Goal: Task Accomplishment & Management: Complete application form

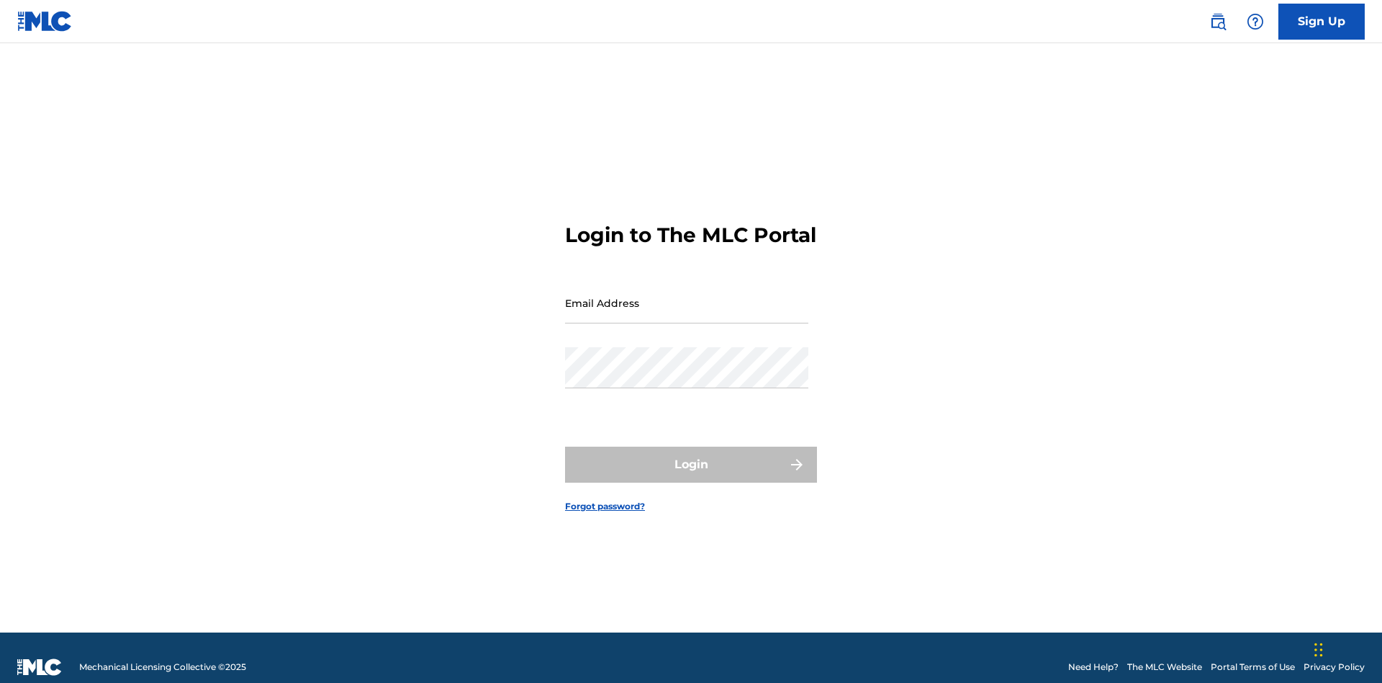
scroll to position [19, 0]
click at [687, 296] on input "Email Address" at bounding box center [686, 302] width 243 height 41
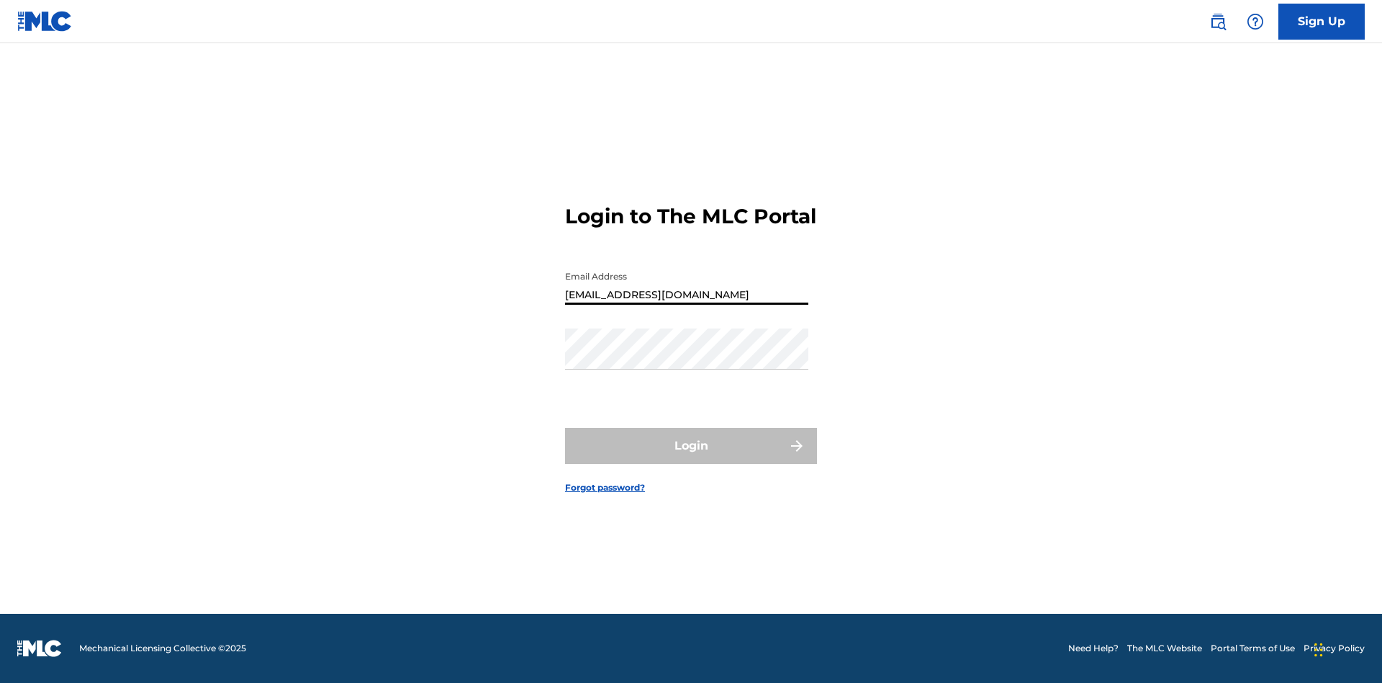
type input "Duke.McTesterson@gmail.com"
click at [691, 458] on button "Login" at bounding box center [691, 446] width 252 height 36
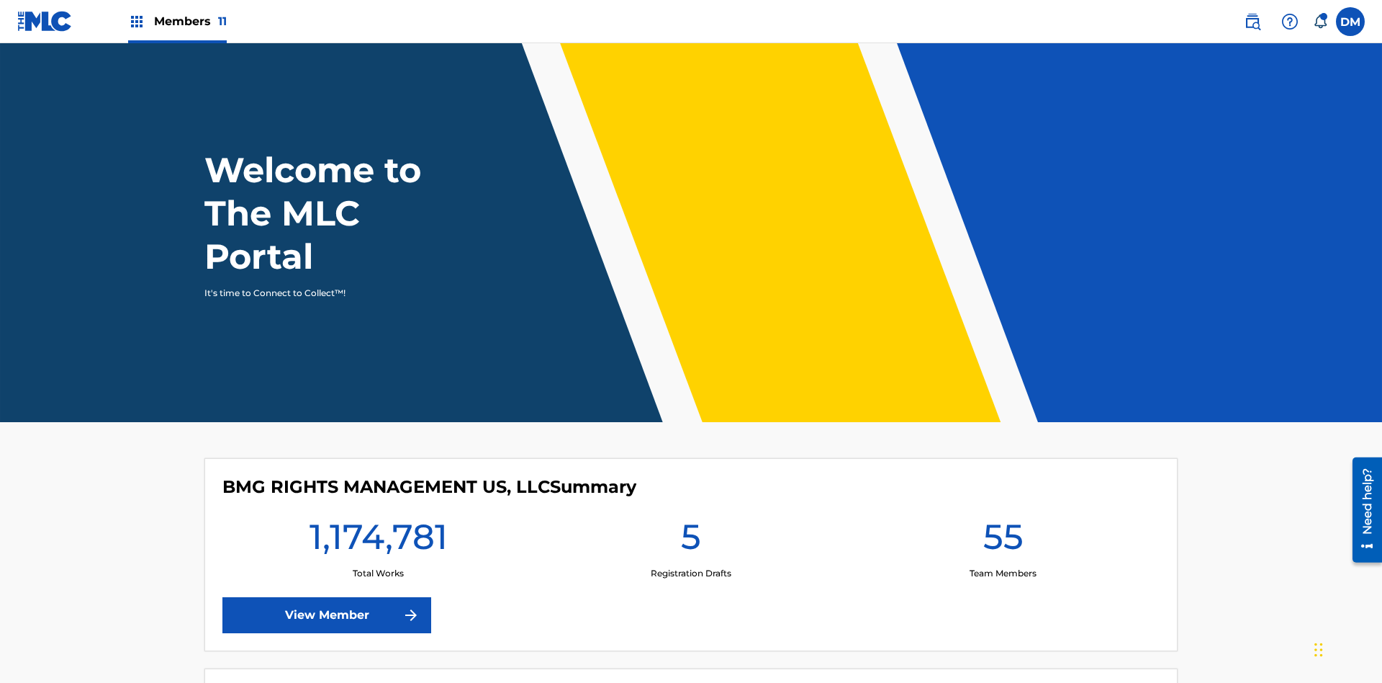
scroll to position [62, 0]
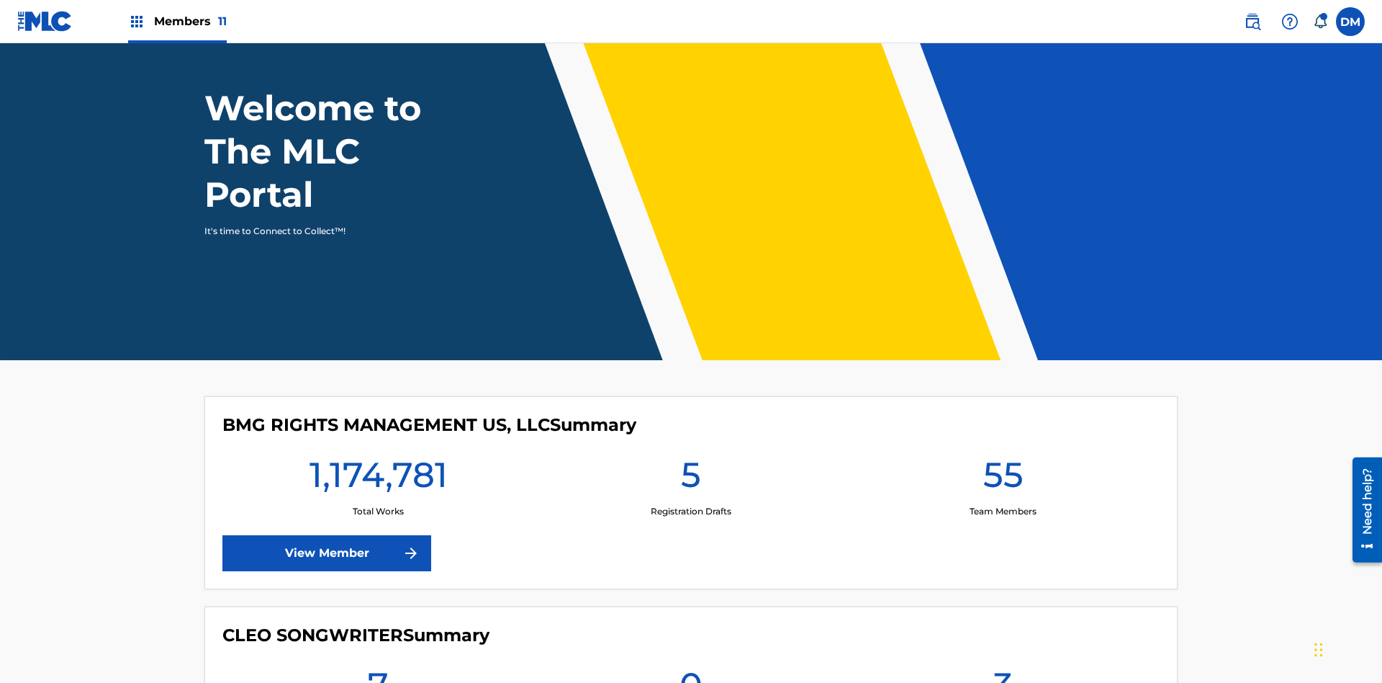
click at [1351, 21] on label at bounding box center [1350, 21] width 29 height 29
click at [1351, 22] on input "DM Duke McTesterson duke.mctesterson@gmail.com Notification Preferences Profile…" at bounding box center [1351, 22] width 0 height 0
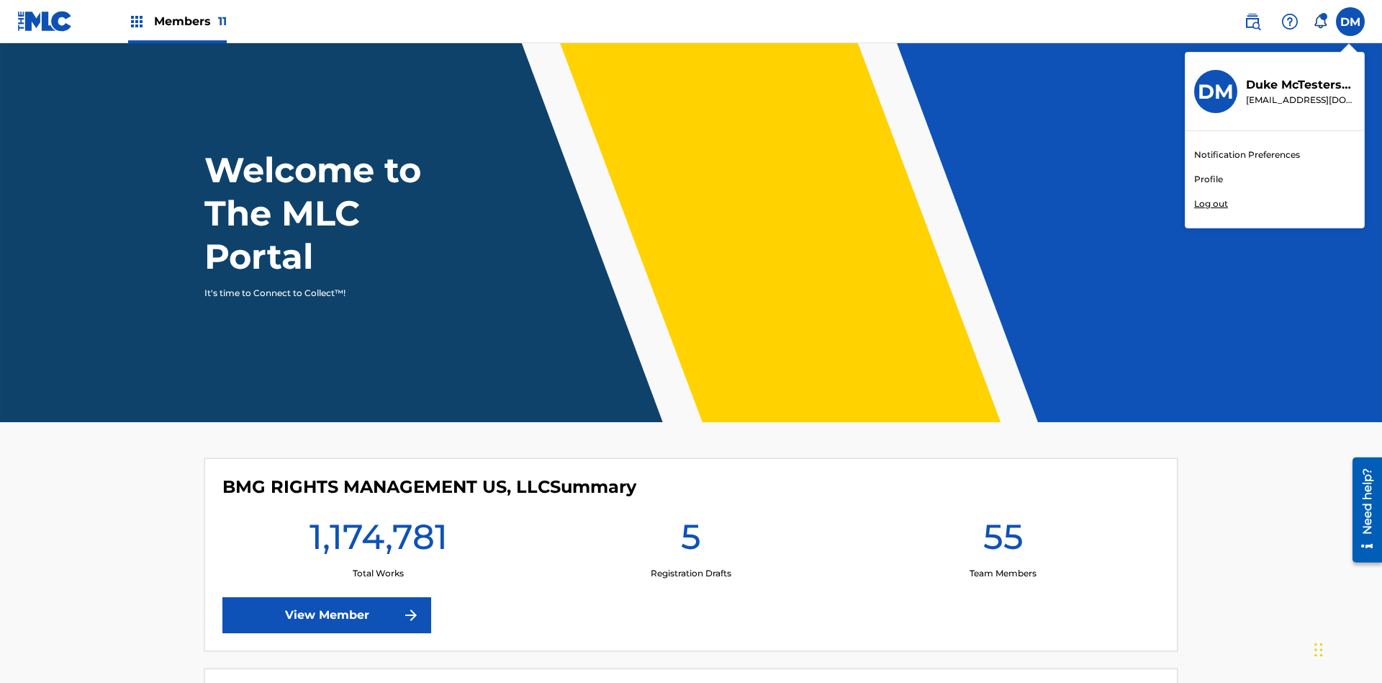
scroll to position [86, 0]
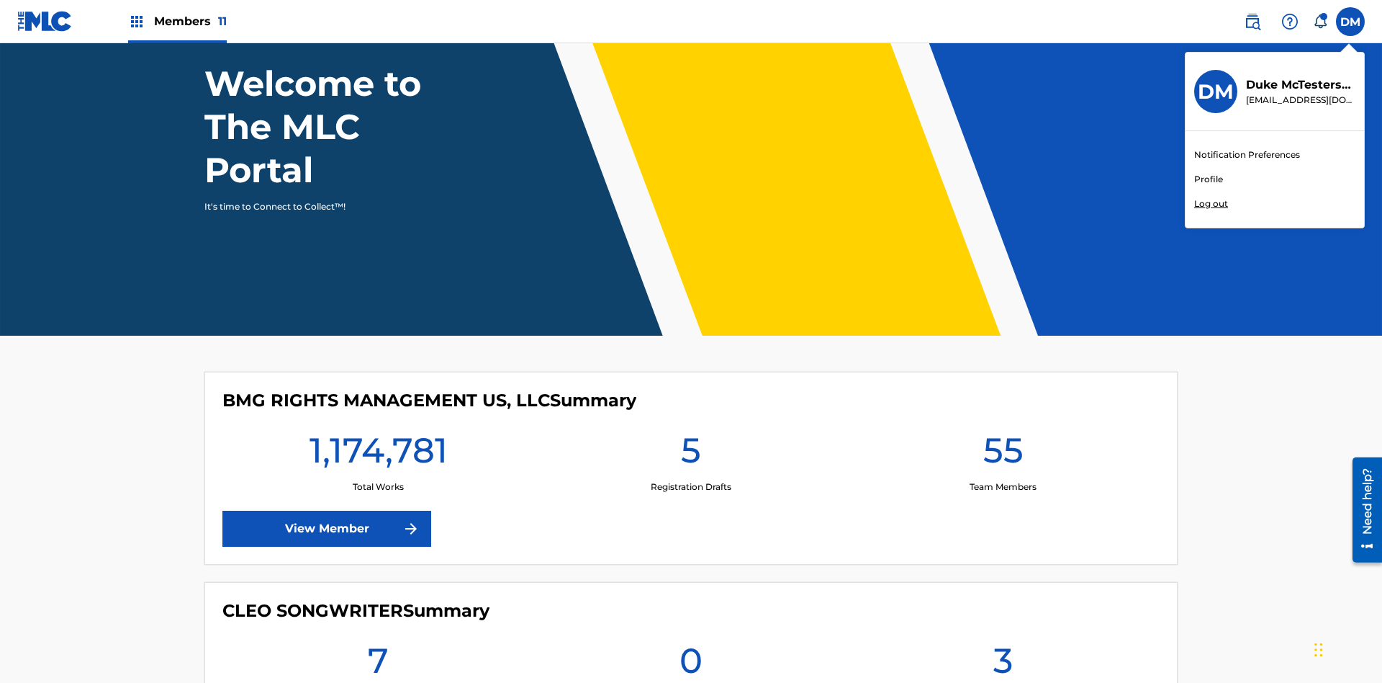
click at [1208, 179] on link "Profile" at bounding box center [1209, 179] width 29 height 13
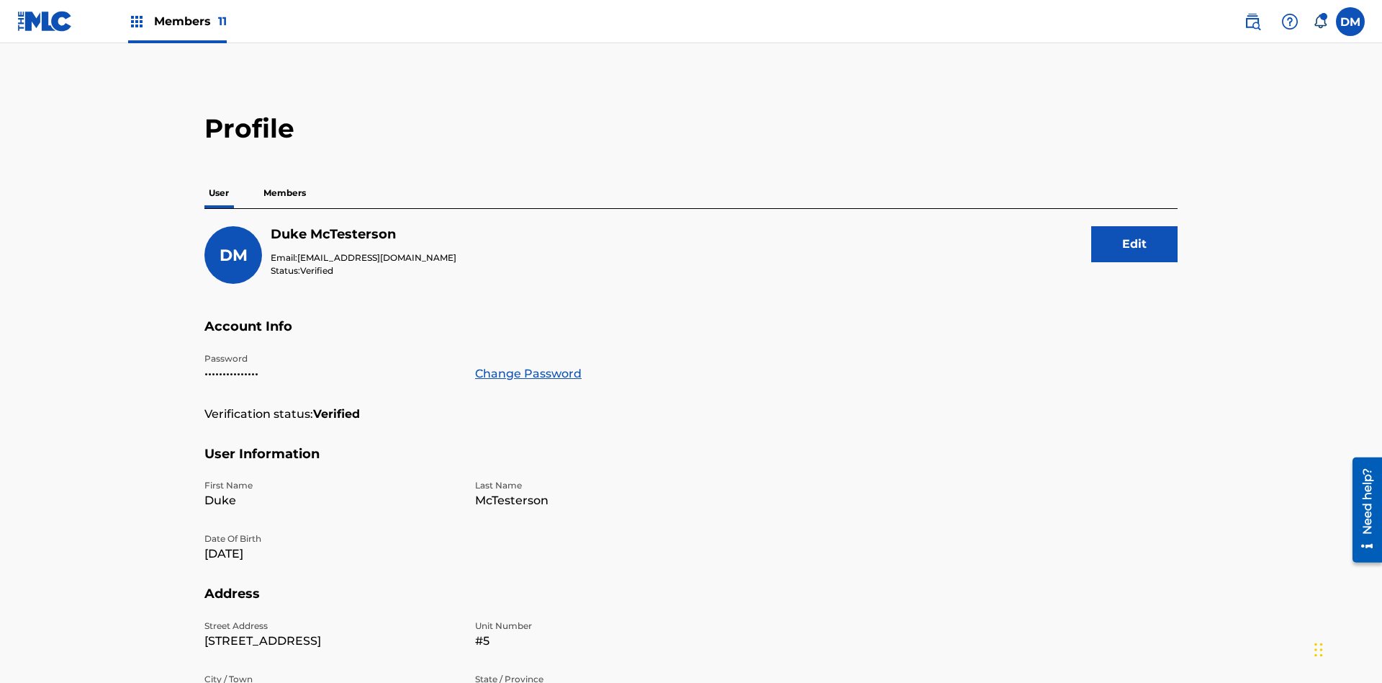
click at [285, 178] on p "Members" at bounding box center [284, 193] width 51 height 30
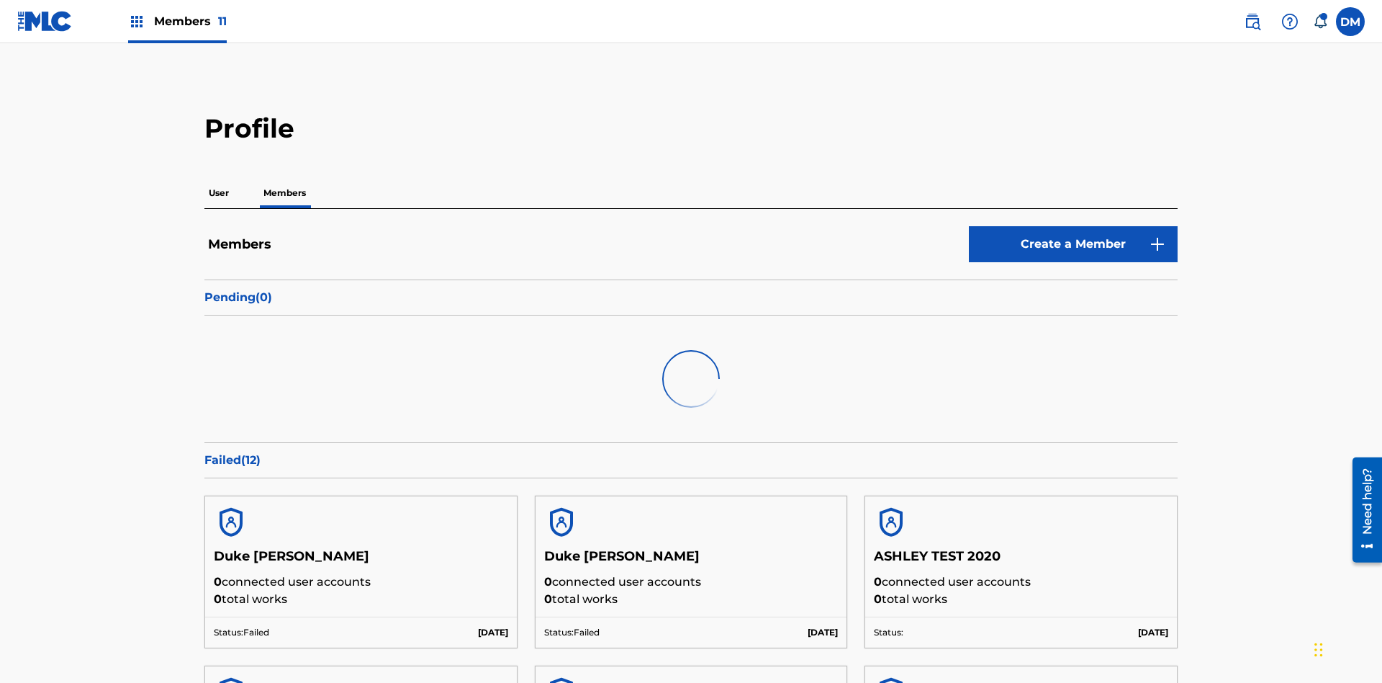
scroll to position [140, 0]
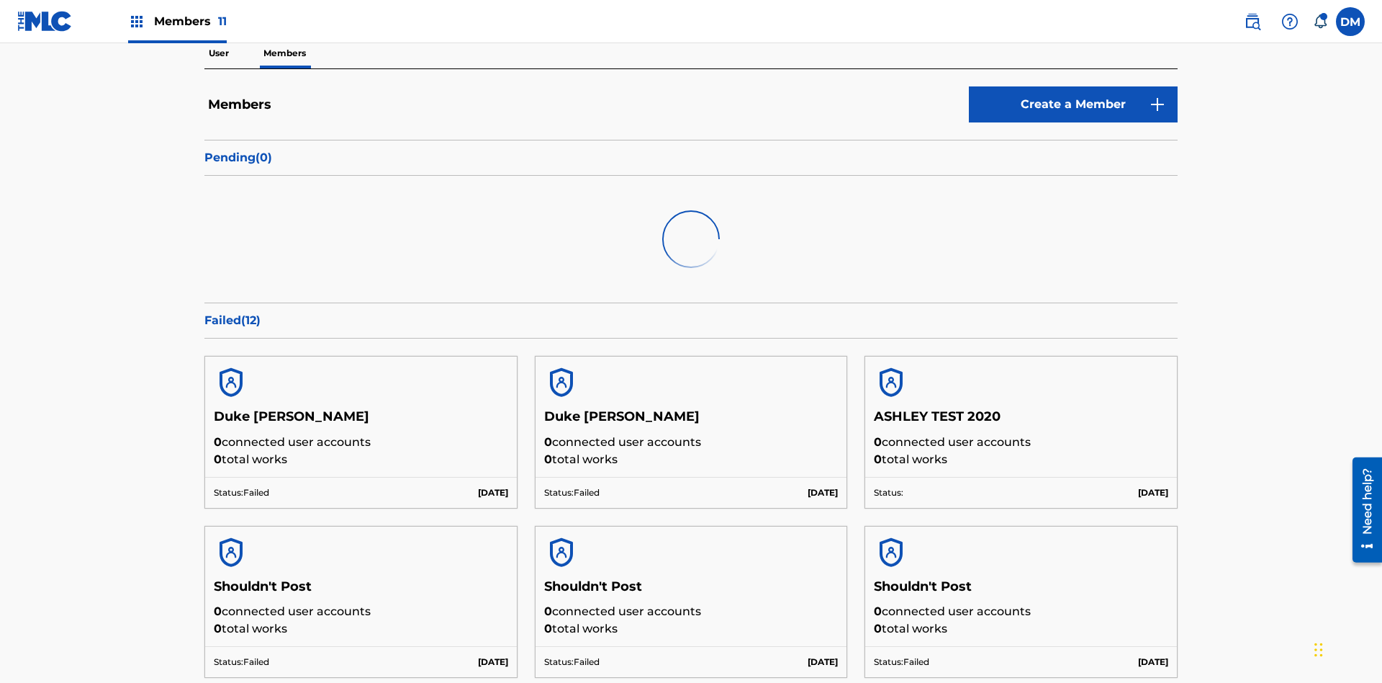
click at [1074, 104] on link "Create a Member" at bounding box center [1073, 104] width 209 height 36
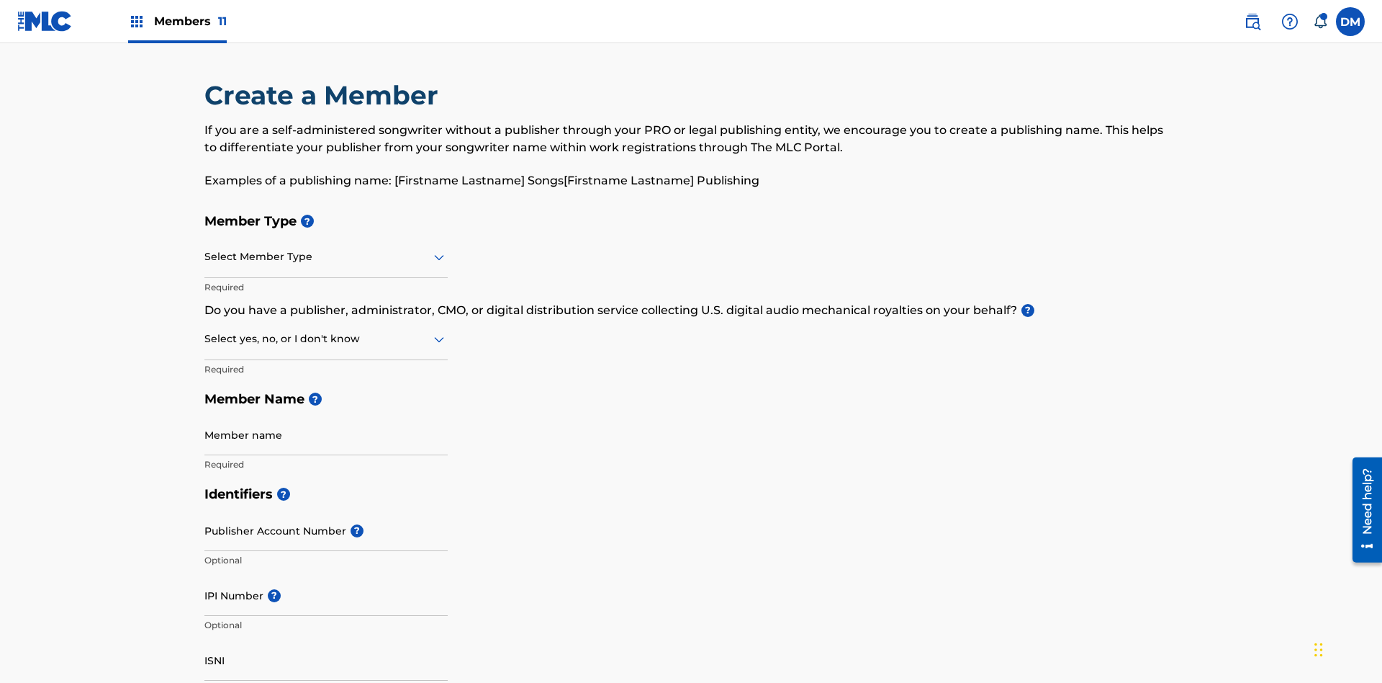
click at [205, 249] on input "text" at bounding box center [205, 256] width 3 height 15
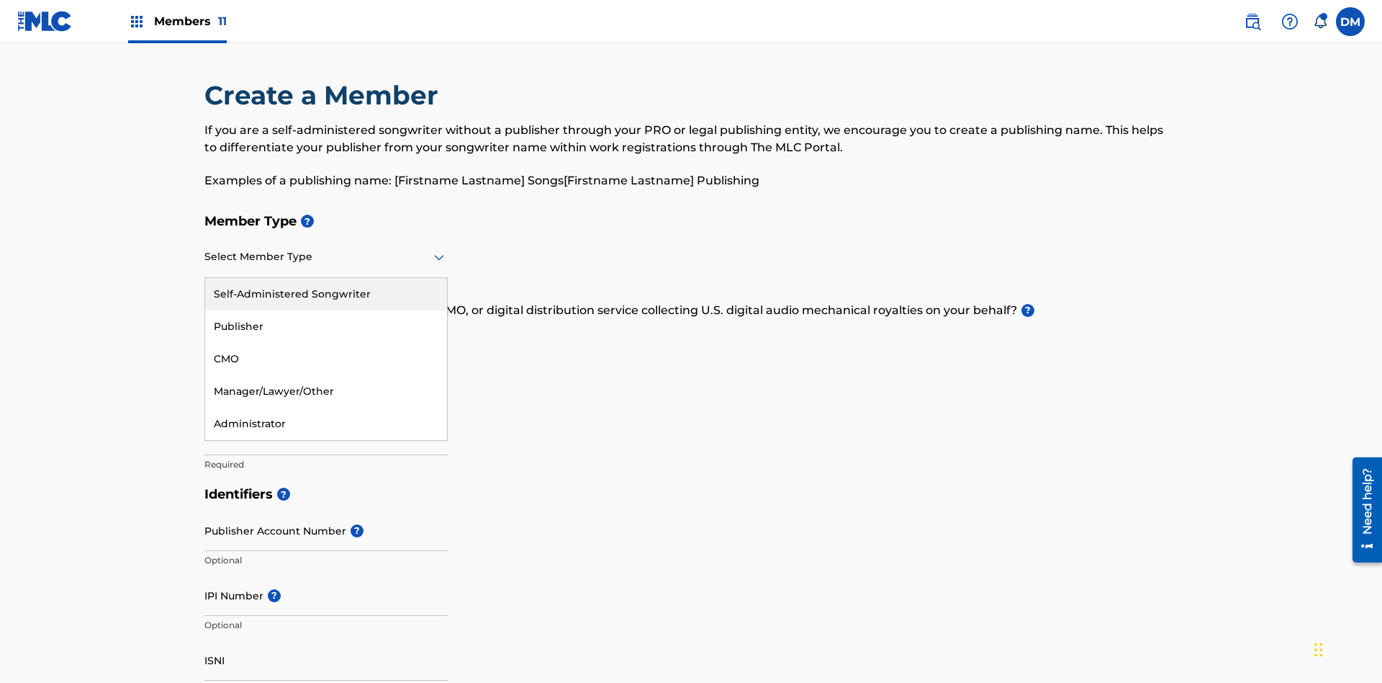
scroll to position [163, 0]
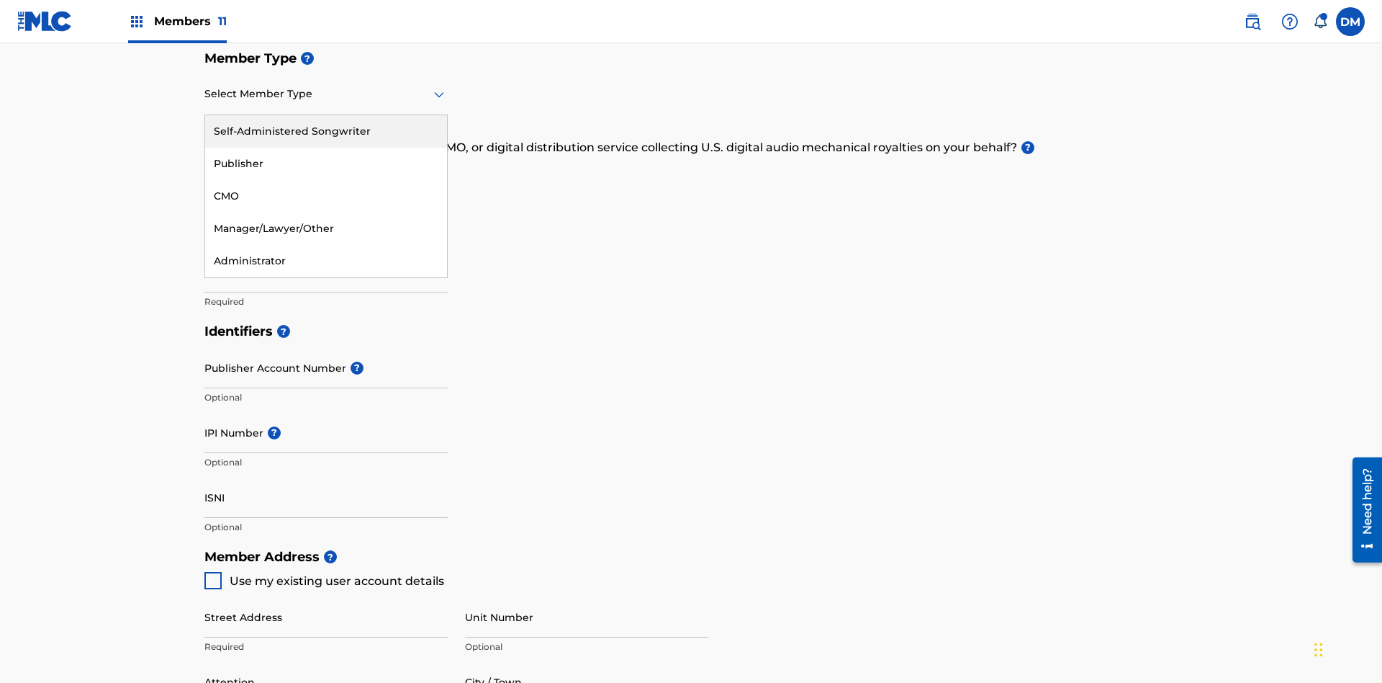
click at [326, 131] on div "Self-Administered Songwriter" at bounding box center [326, 131] width 242 height 32
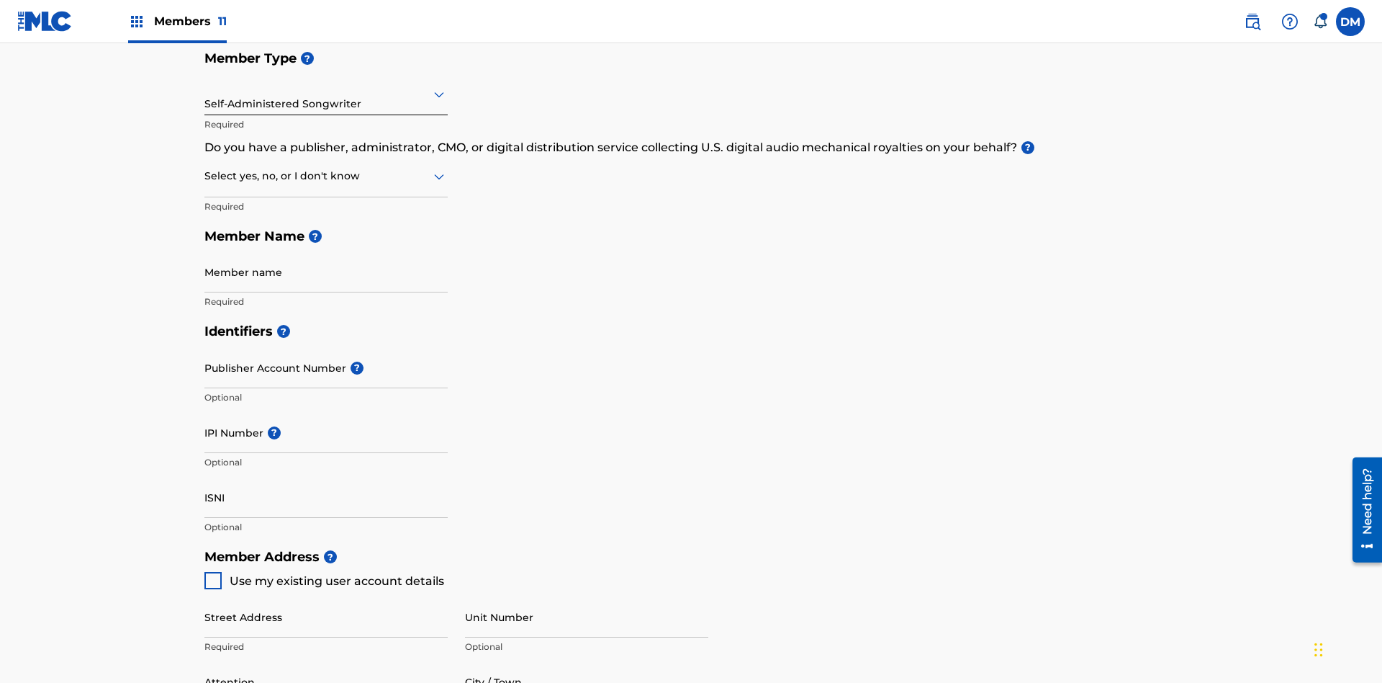
click at [205, 168] on input "text" at bounding box center [205, 175] width 3 height 15
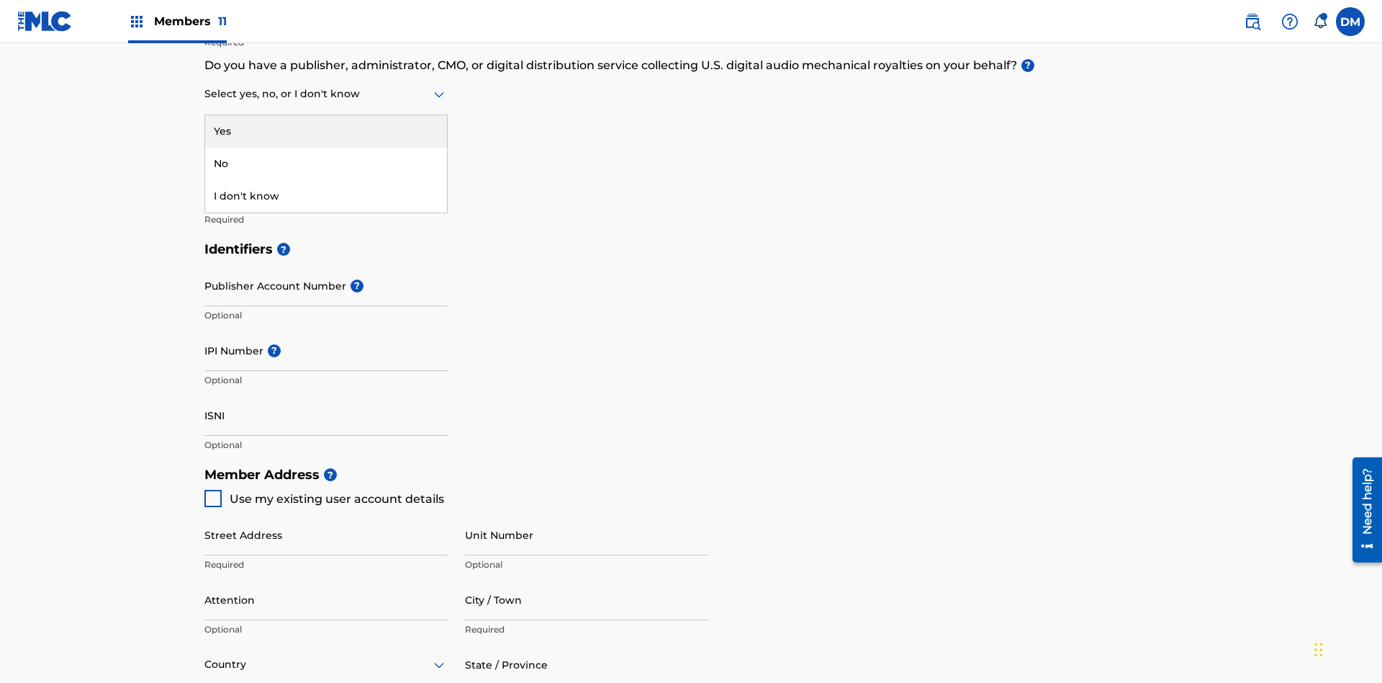
click at [326, 163] on div "No" at bounding box center [326, 164] width 242 height 32
click at [323, 492] on span "Use my existing user account details" at bounding box center [337, 499] width 215 height 14
type input "123 Main Street"
type input "Columbus"
type input "43203"
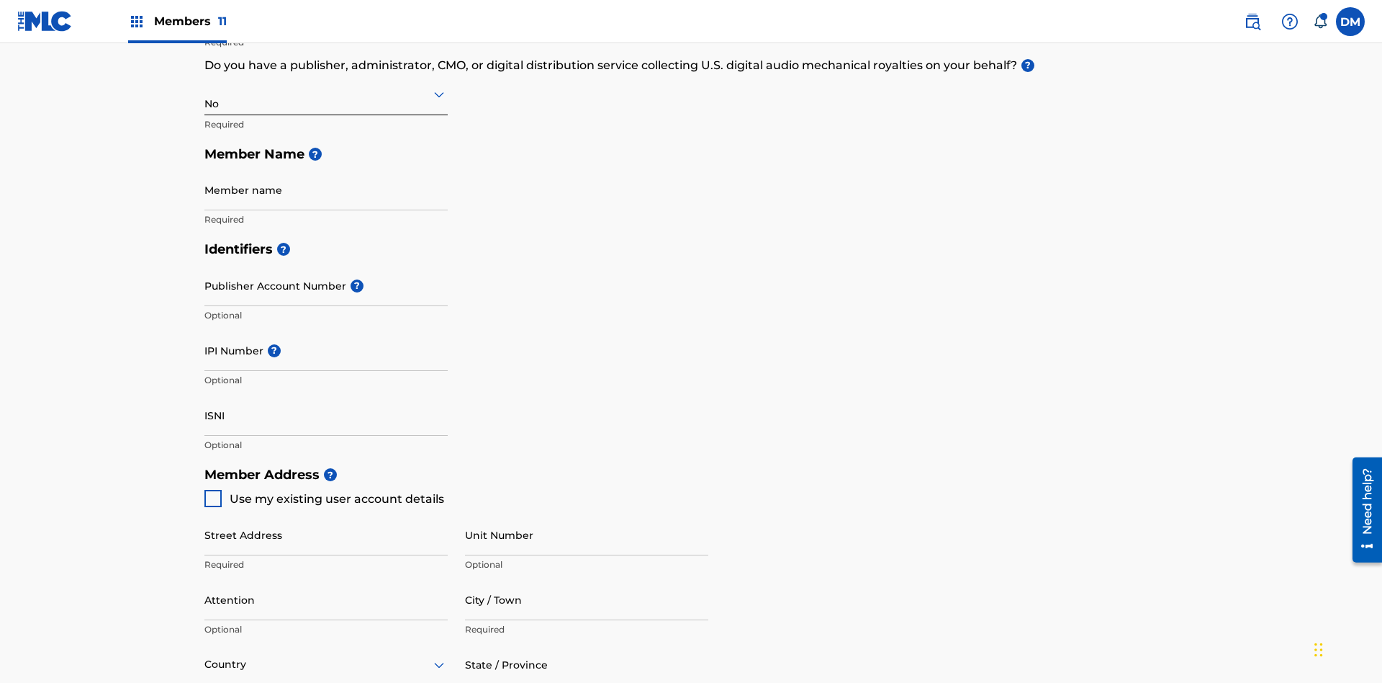
type input "740"
type input "8086351"
type input "duke.mctesterson@gmail.com"
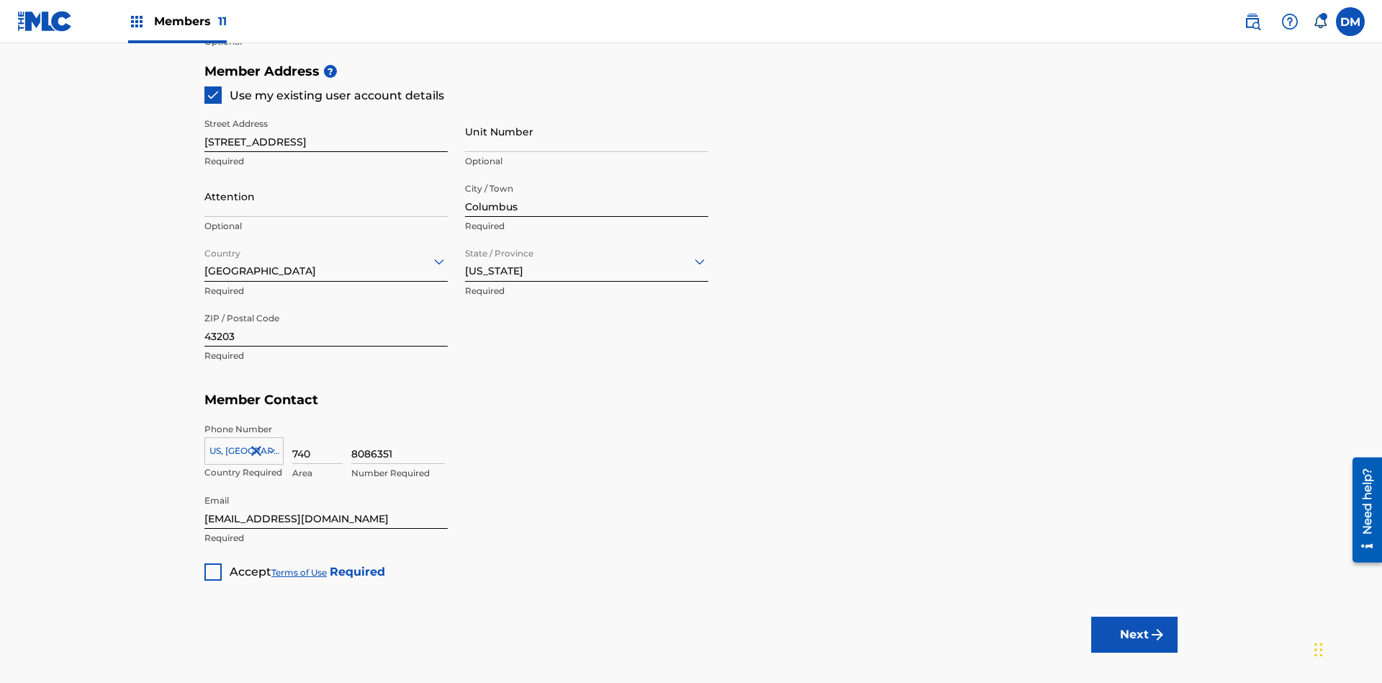
scroll to position [328, 0]
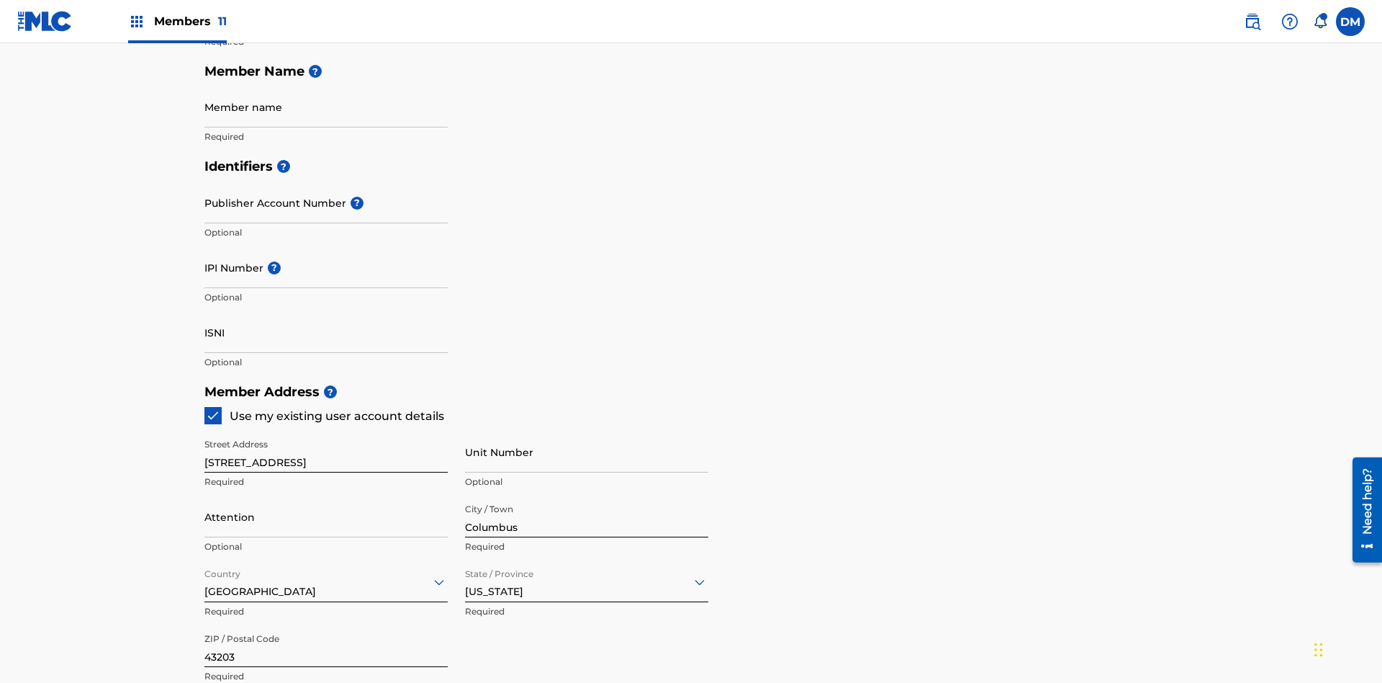
click at [326, 107] on input "Member name" at bounding box center [325, 106] width 243 height 41
type input "Z2025.08.24.04.25.08"
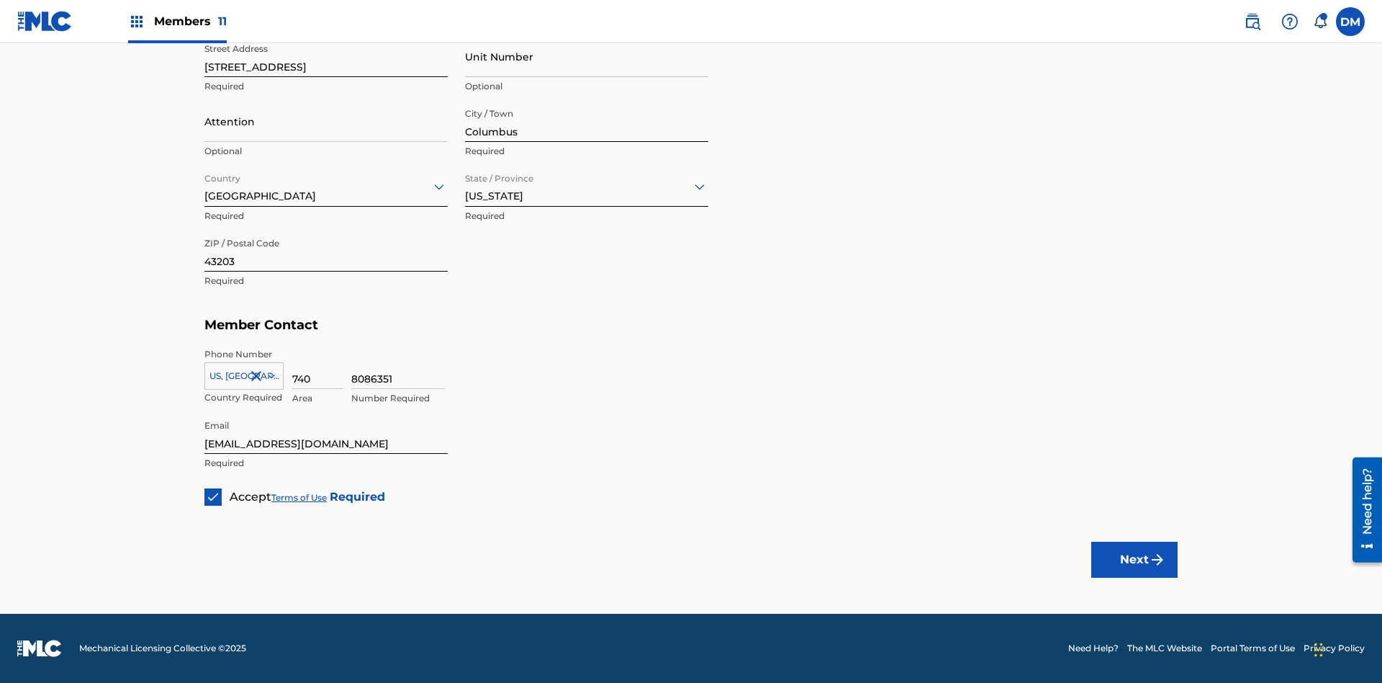
click at [1135, 559] on button "Next" at bounding box center [1135, 559] width 86 height 36
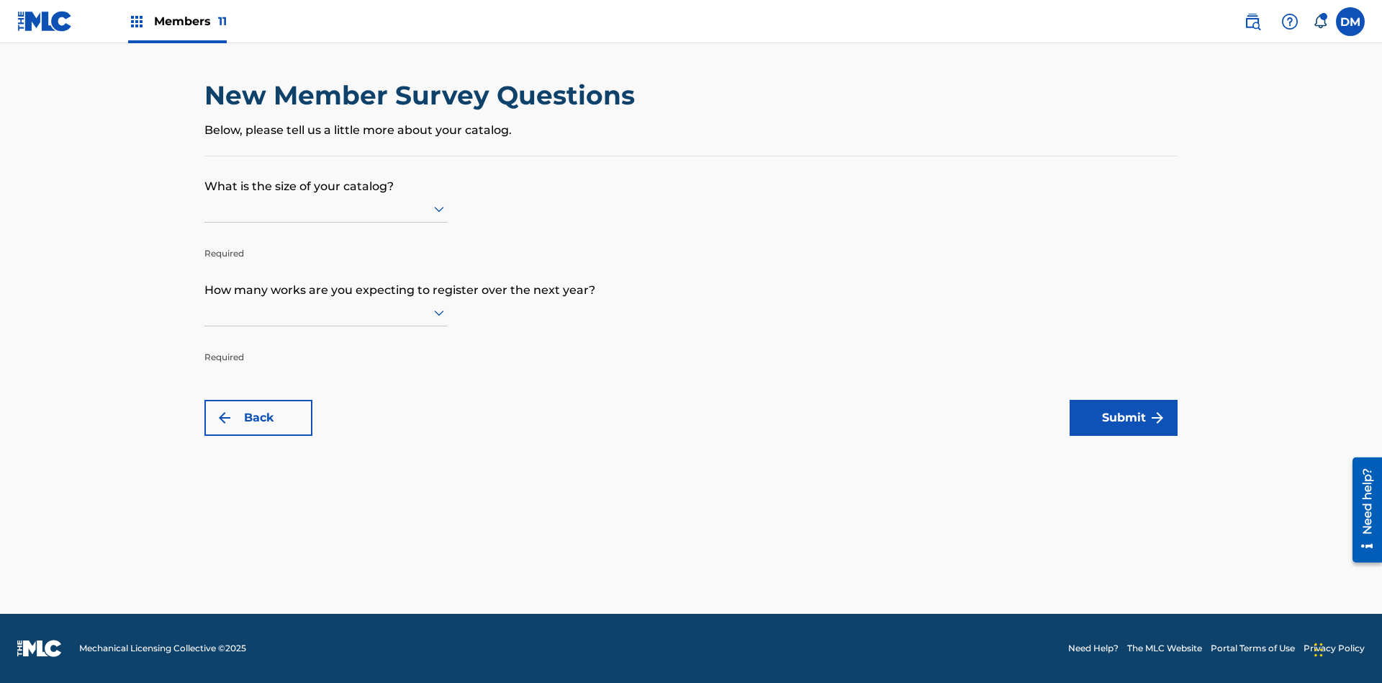
click at [205, 208] on input "text" at bounding box center [205, 208] width 3 height 15
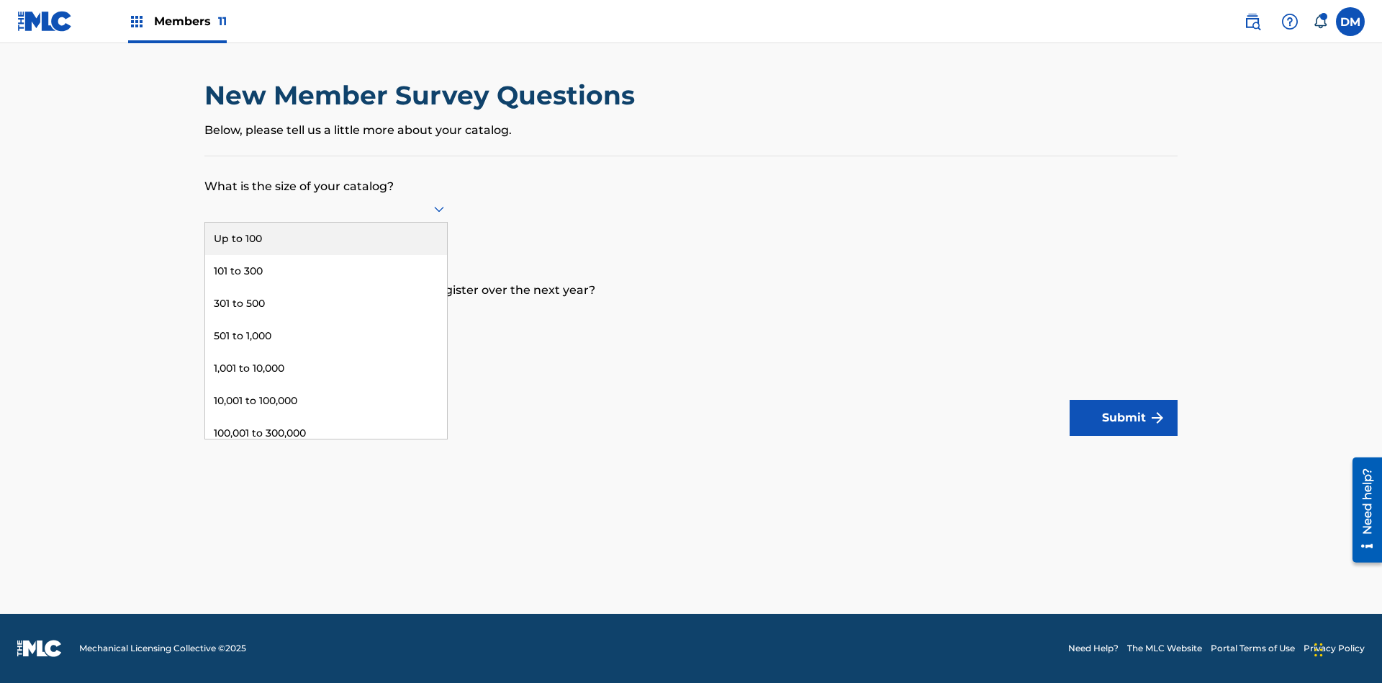
click at [326, 238] on div "Up to 100" at bounding box center [326, 238] width 242 height 32
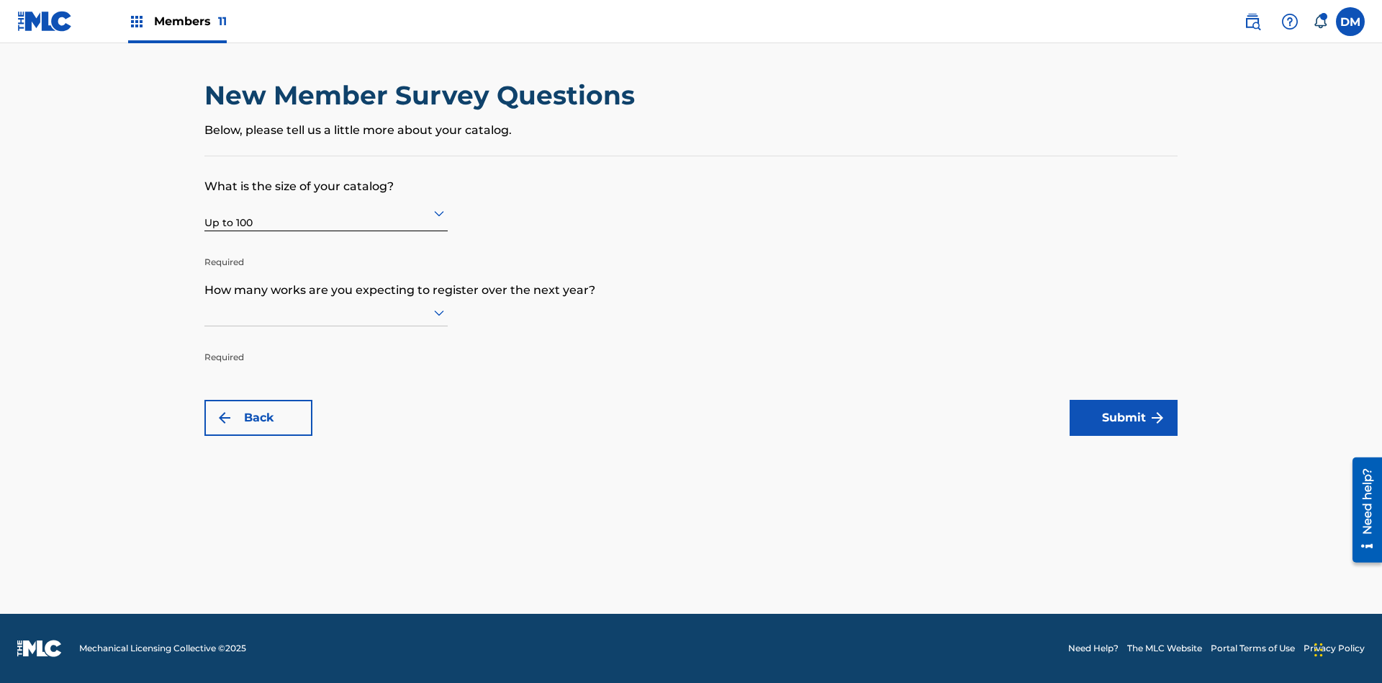
click at [205, 312] on input "text" at bounding box center [205, 312] width 3 height 15
click at [326, 374] on div "101 to 300" at bounding box center [326, 375] width 242 height 32
click at [1124, 418] on button "Submit" at bounding box center [1124, 418] width 108 height 36
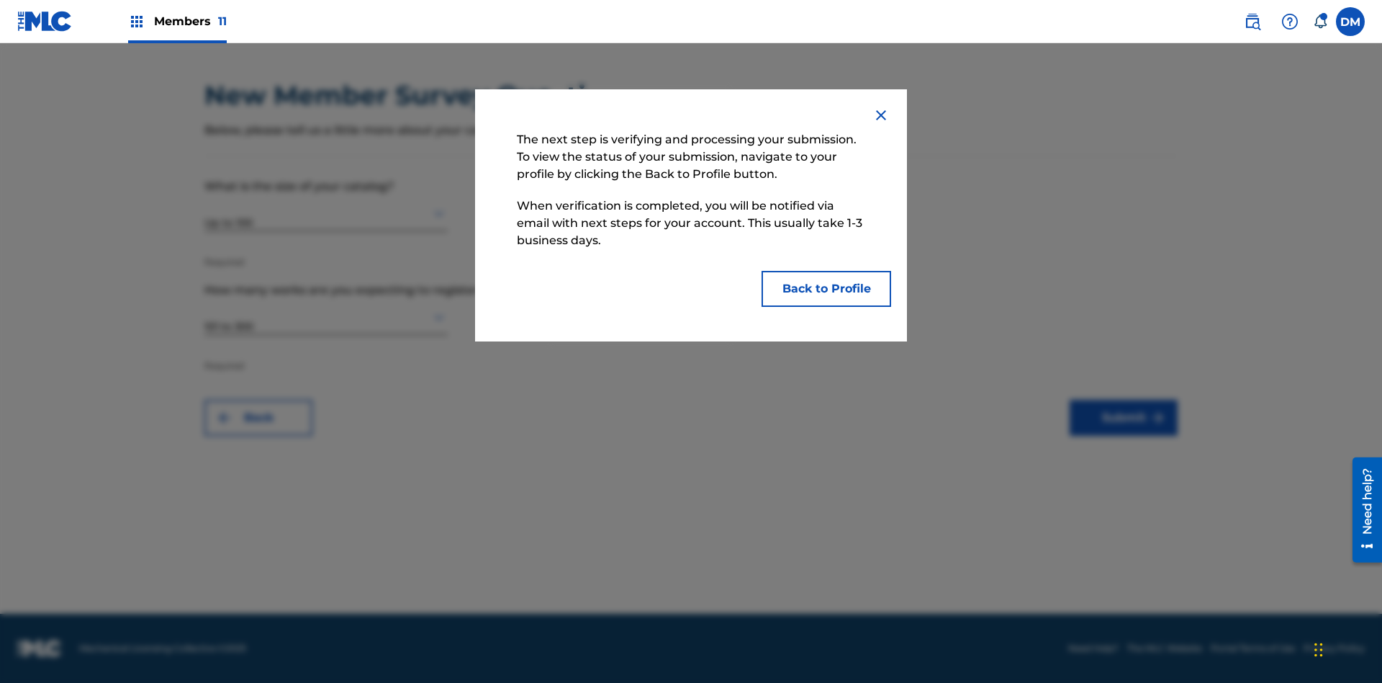
click at [827, 289] on button "Back to Profile" at bounding box center [827, 289] width 130 height 36
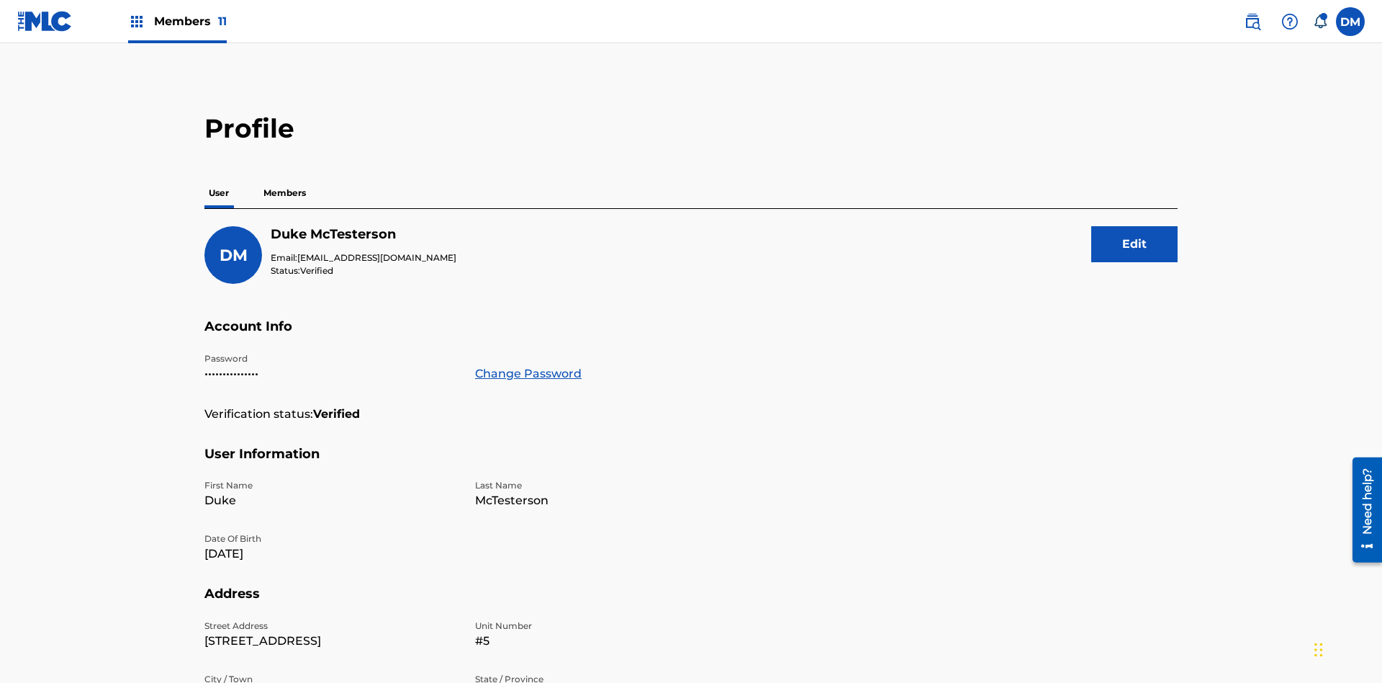
click at [285, 178] on p "Members" at bounding box center [284, 193] width 51 height 30
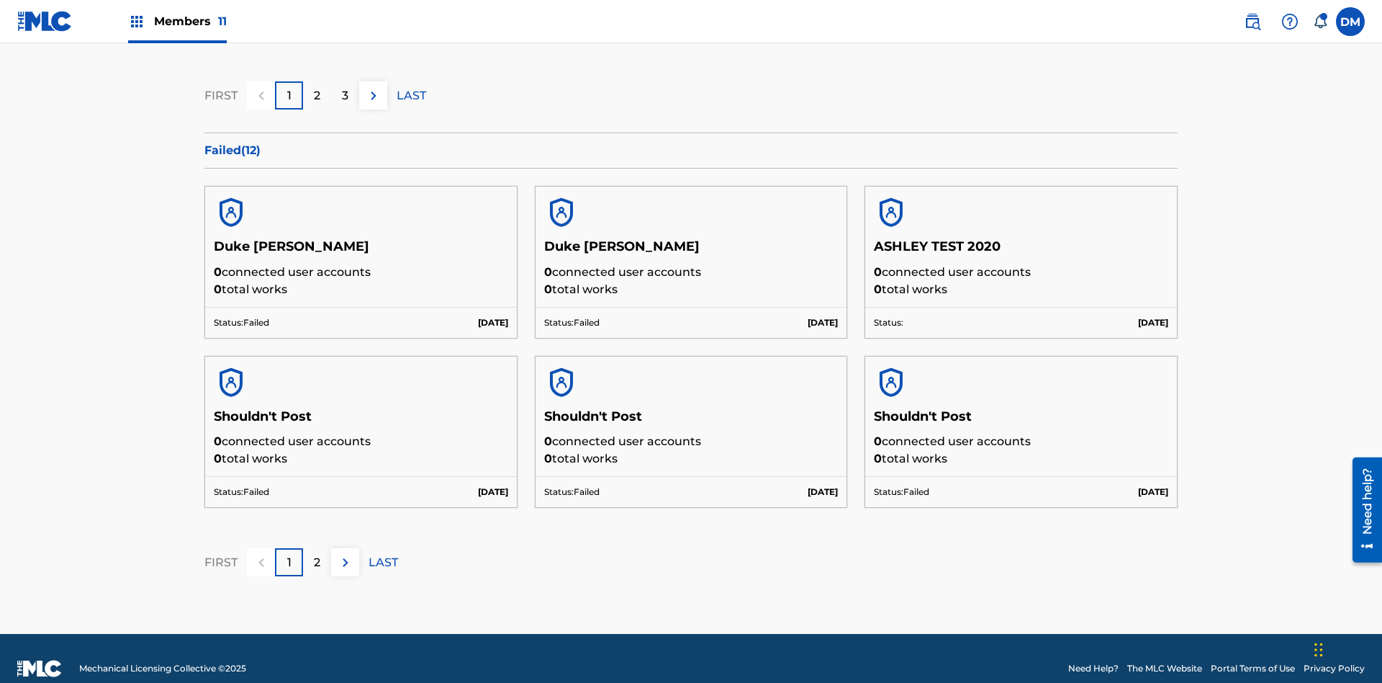
click at [411, 95] on p "LAST" at bounding box center [412, 95] width 30 height 17
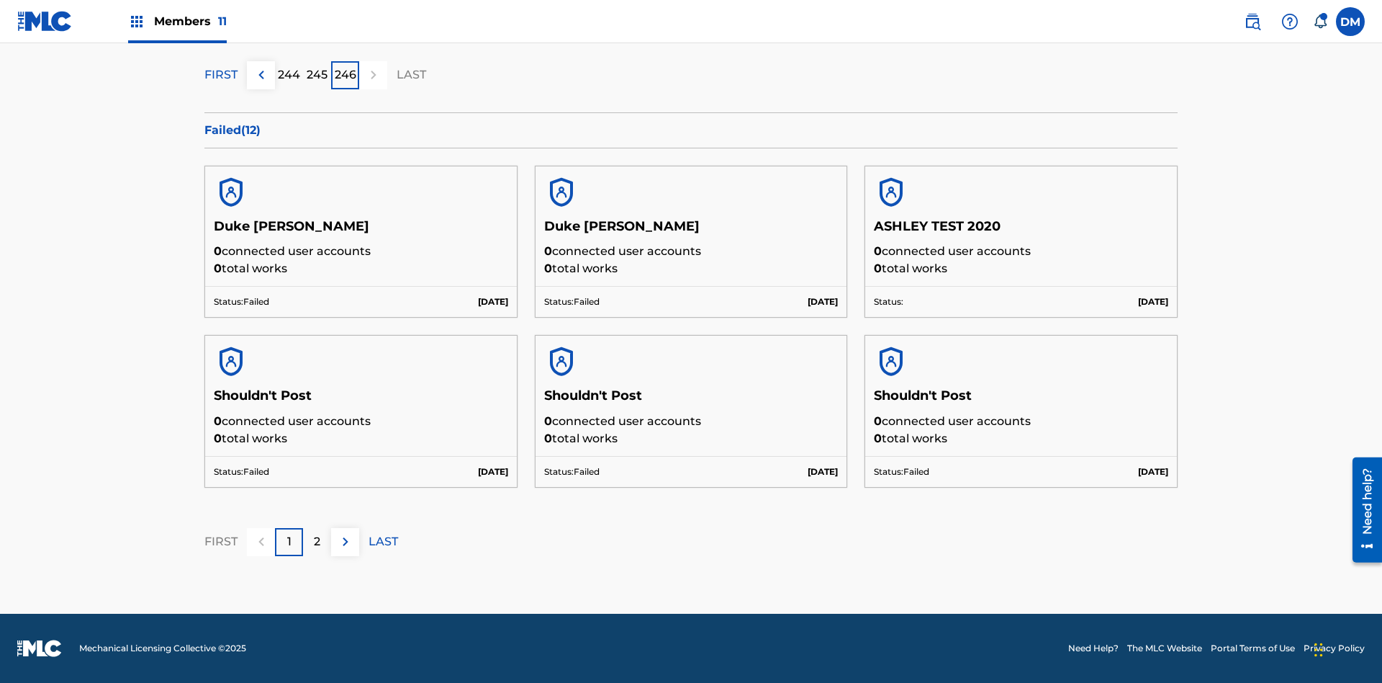
scroll to position [376, 0]
